Goal: Task Accomplishment & Management: Manage account settings

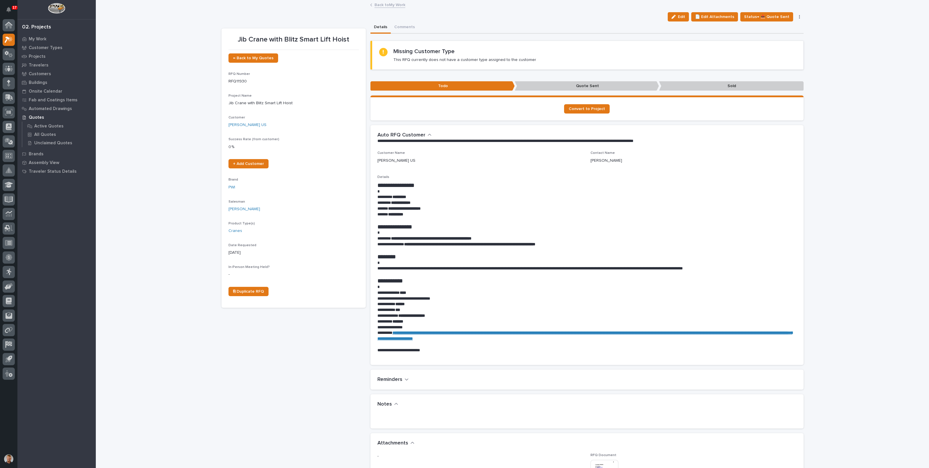
click at [379, 5] on link "Back to My Work" at bounding box center [390, 4] width 31 height 7
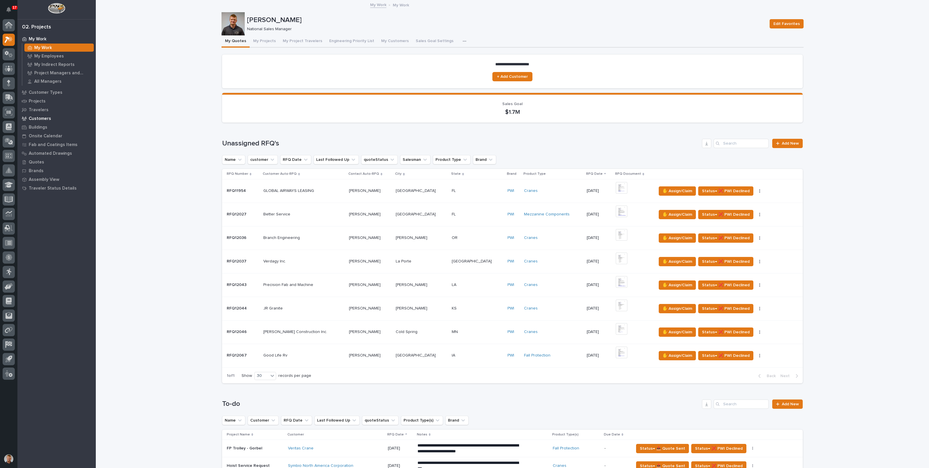
click at [39, 118] on p "Customers" at bounding box center [40, 118] width 22 height 5
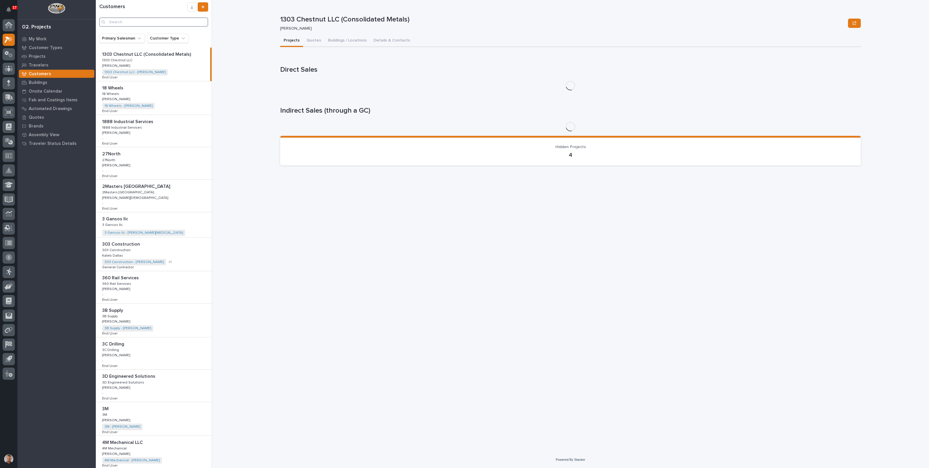
click at [143, 23] on input "Search" at bounding box center [153, 21] width 109 height 9
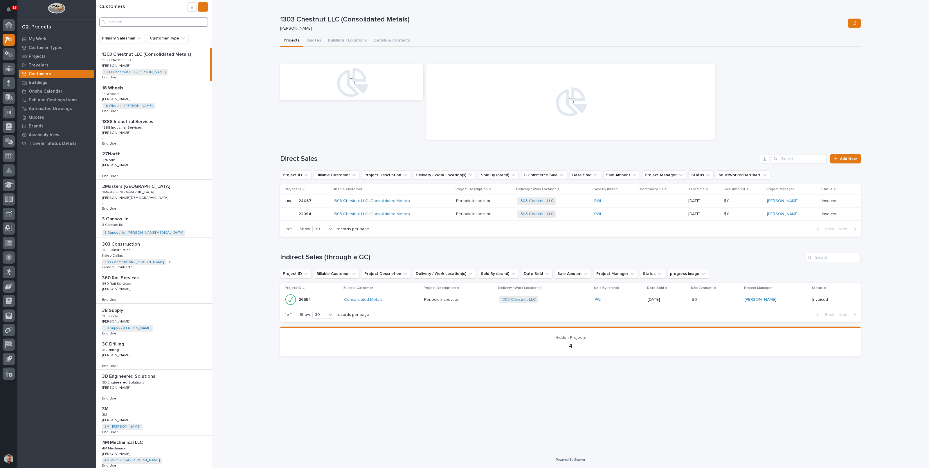
paste input "Energy Culvert Company, LLC"
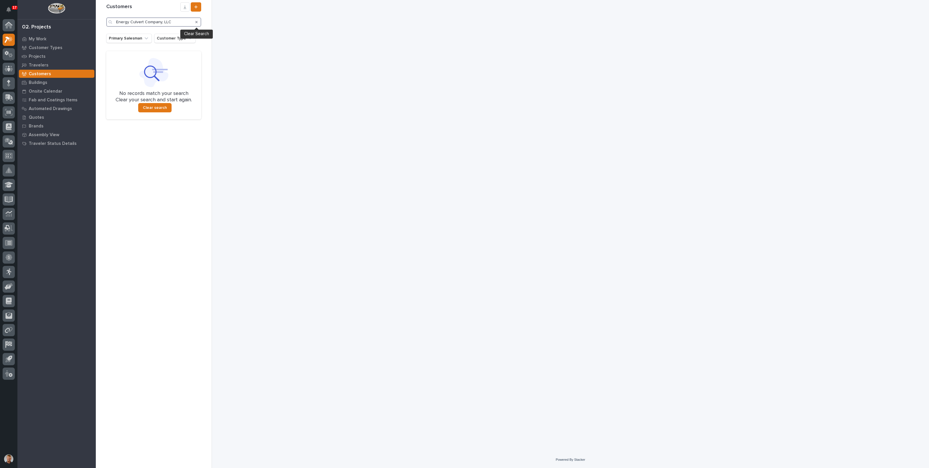
type input "Energy Culvert Company, LLC"
click at [197, 22] on icon "Search" at bounding box center [196, 21] width 2 height 3
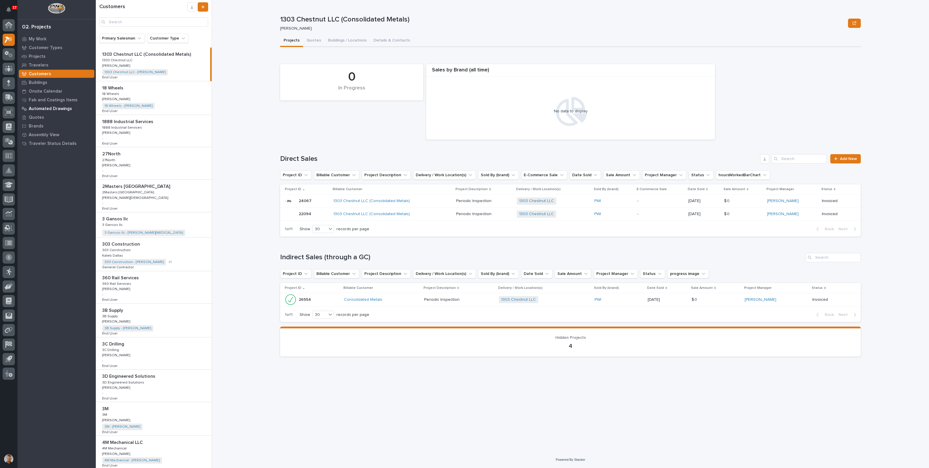
click at [39, 112] on div "Automated Drawings" at bounding box center [56, 109] width 75 height 8
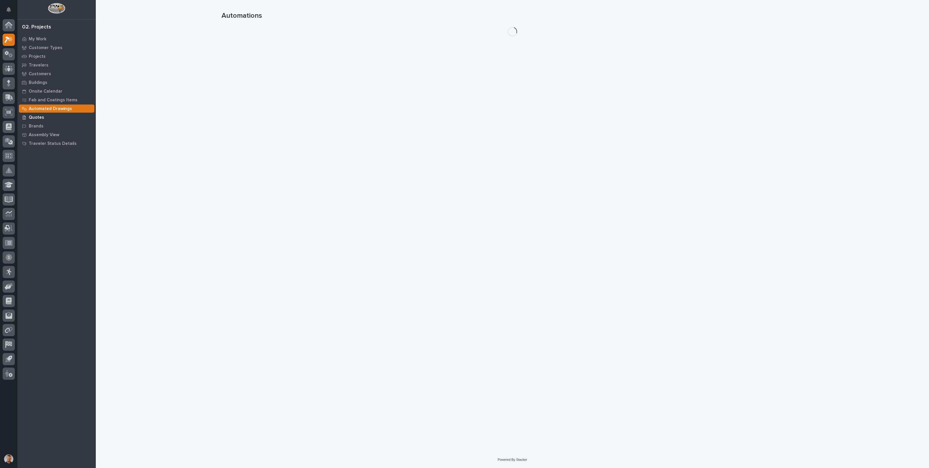
drag, startPoint x: 39, startPoint y: 112, endPoint x: 40, endPoint y: 115, distance: 3.0
click at [40, 115] on p "Quotes" at bounding box center [36, 117] width 15 height 5
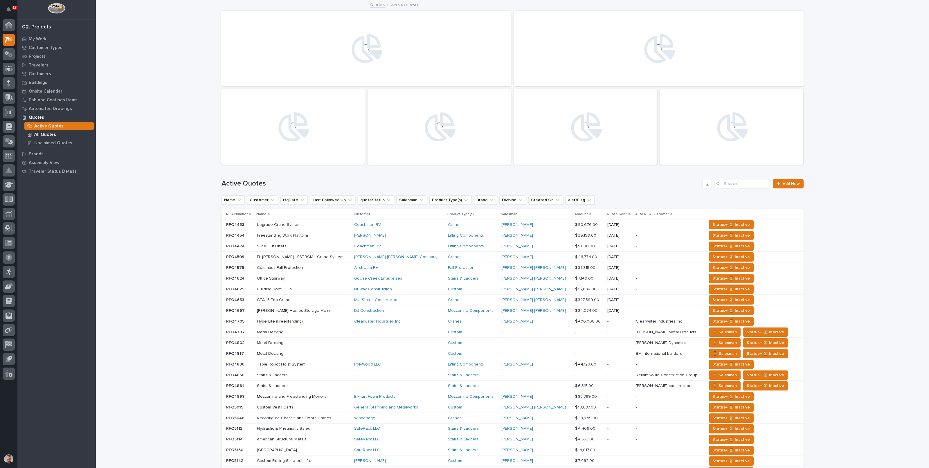
click at [36, 133] on p "All Quotes" at bounding box center [45, 134] width 22 height 5
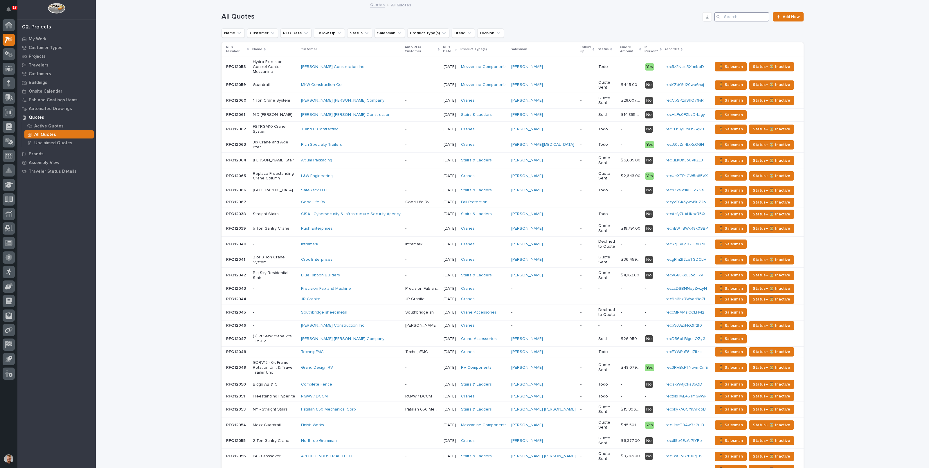
click at [740, 17] on input "Search" at bounding box center [741, 16] width 55 height 9
paste input "Energy Culvert Company, LLC"
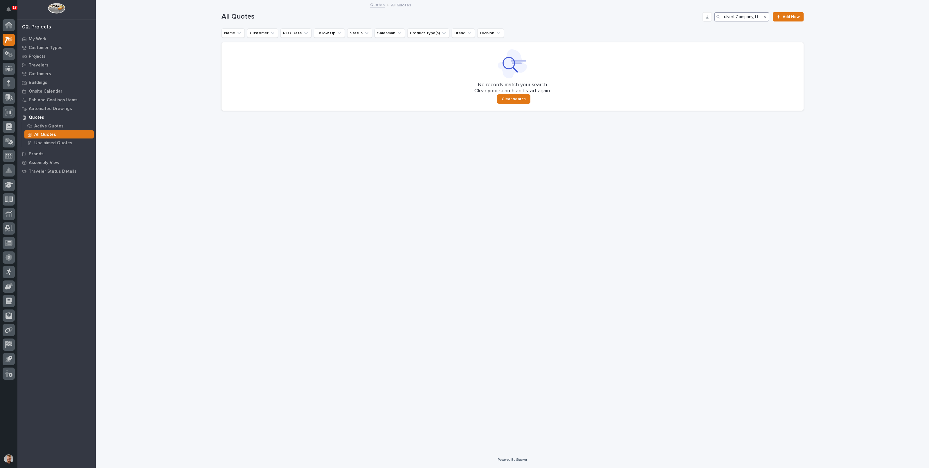
click at [751, 17] on input "Energy Culvert Company, LLC" at bounding box center [741, 16] width 55 height 9
type input "Energy Culvert"
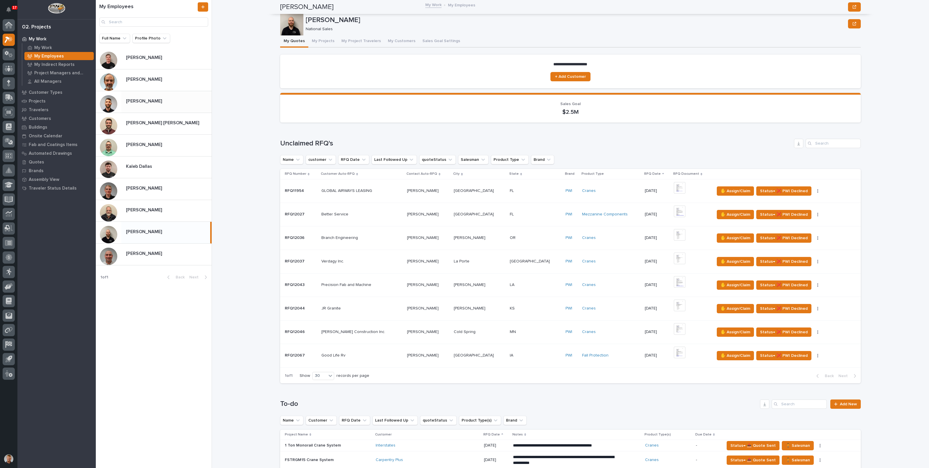
scroll to position [181, 0]
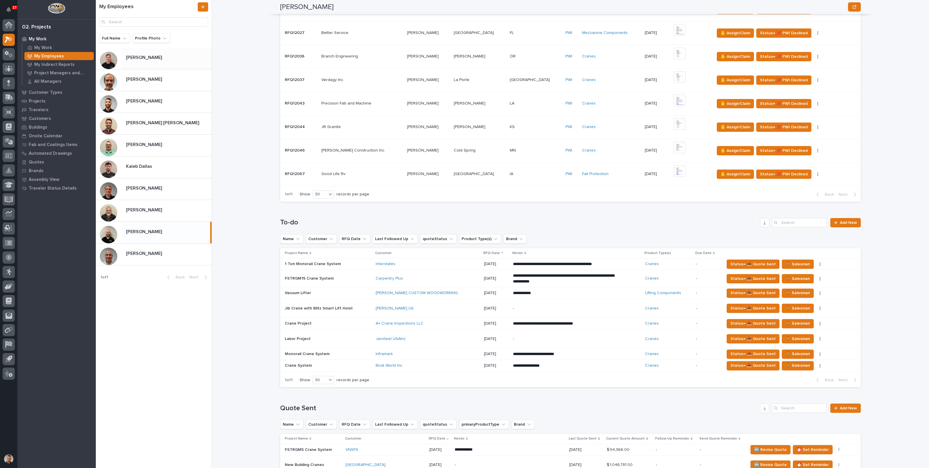
click at [136, 60] on div "Ashton Bontrager Ashton Bontrager" at bounding box center [166, 58] width 90 height 11
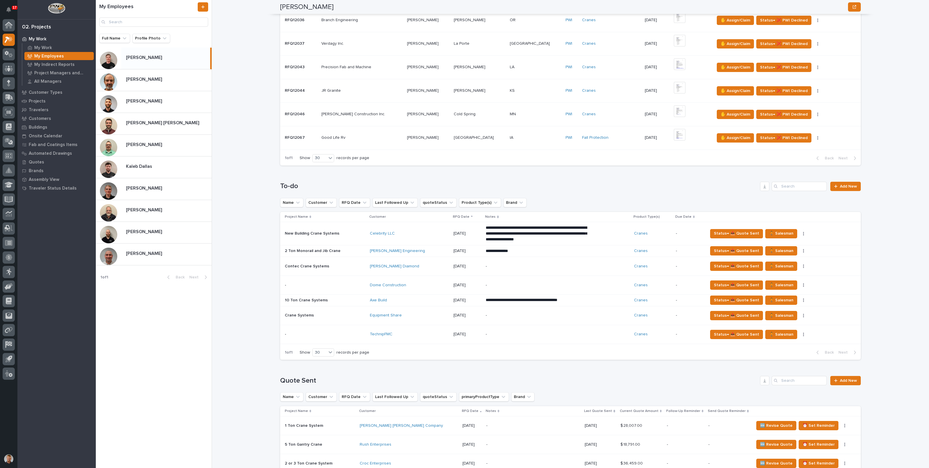
scroll to position [254, 0]
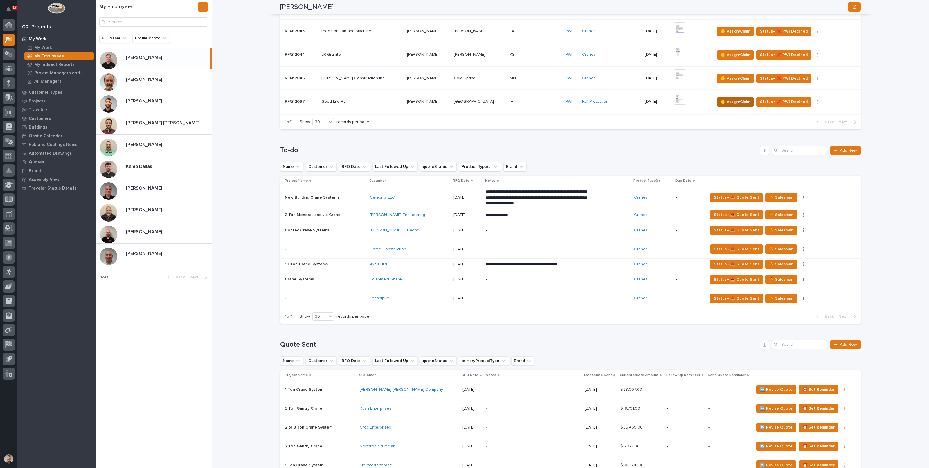
click at [724, 100] on span "✋ Assign/Claim" at bounding box center [736, 101] width 30 height 7
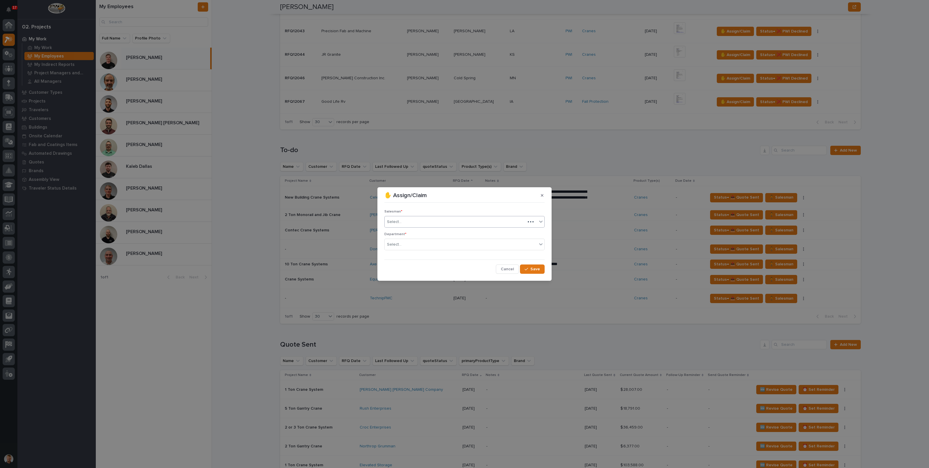
click at [417, 222] on div "Select..." at bounding box center [455, 222] width 141 height 10
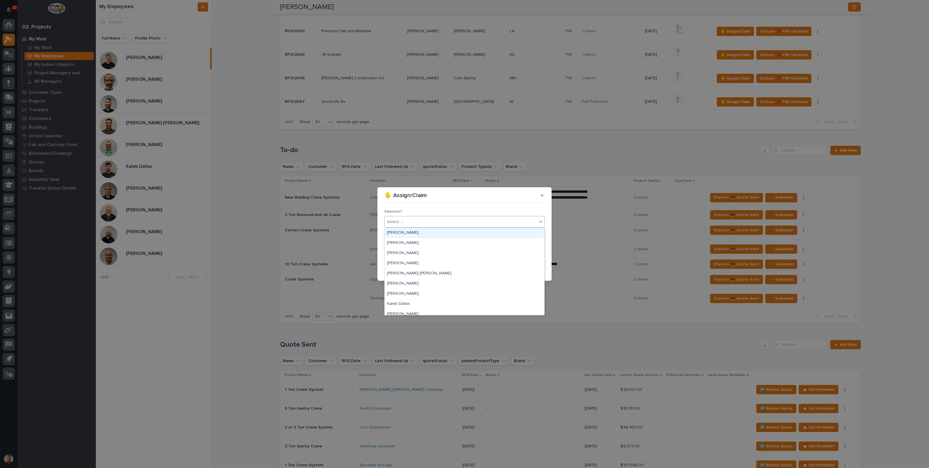
type input "**"
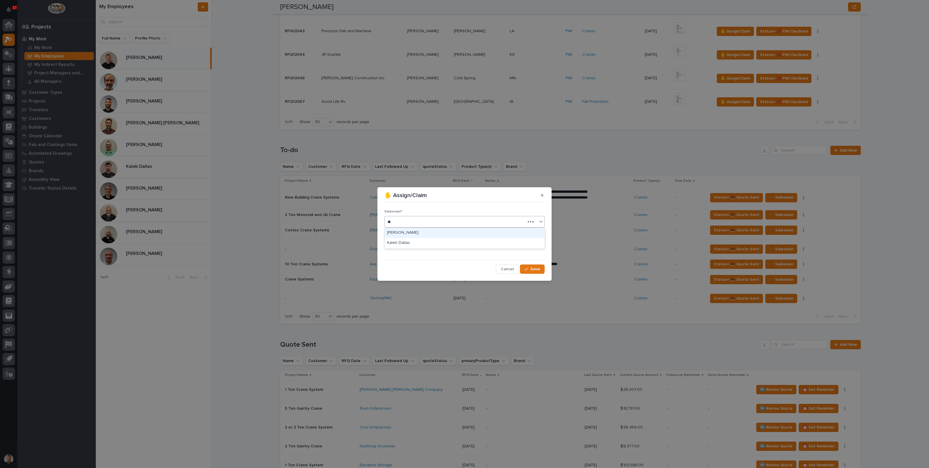
click at [410, 233] on div "[PERSON_NAME]" at bounding box center [465, 233] width 160 height 10
click at [410, 238] on div "Department * Select..." at bounding box center [464, 243] width 160 height 23
click at [410, 246] on div "Select..." at bounding box center [461, 245] width 152 height 10
click at [407, 255] on span "National Sales" at bounding box center [401, 255] width 29 height 6
click at [530, 267] on button "Save" at bounding box center [532, 269] width 25 height 9
